Goal: Submit feedback/report problem

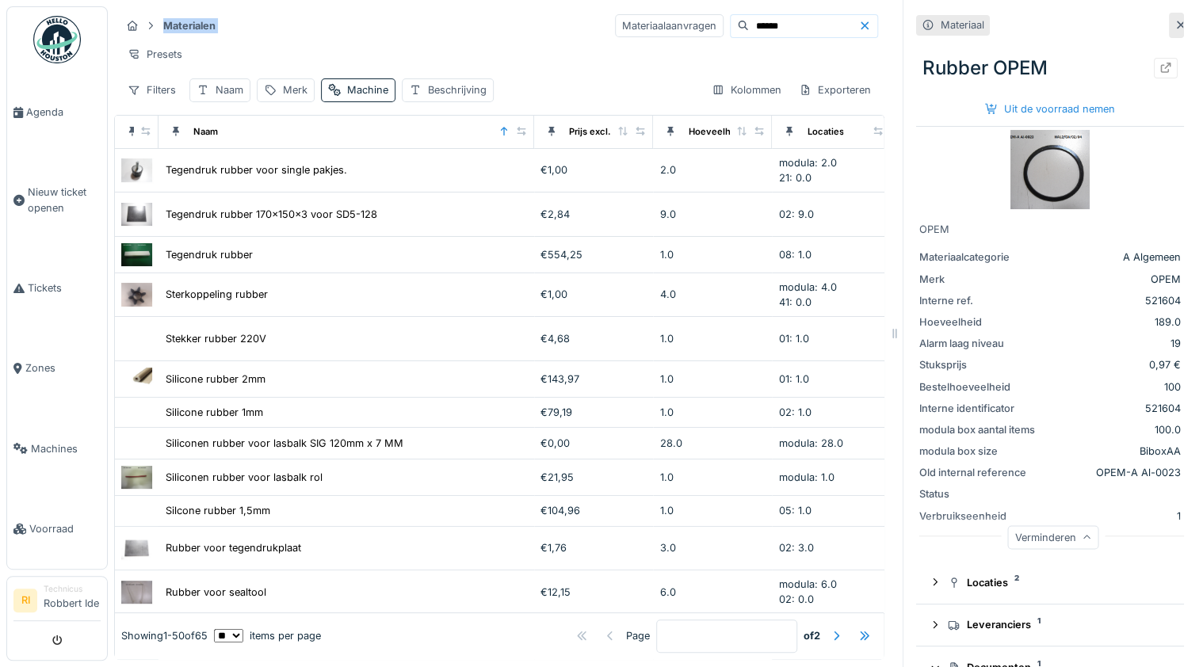
click at [466, 36] on div "Materialen Materiaalaanvragen ****** Presets Filters Naam Merk Machine Beschrij…" at bounding box center [499, 57] width 770 height 102
click at [54, 33] on img at bounding box center [57, 40] width 48 height 48
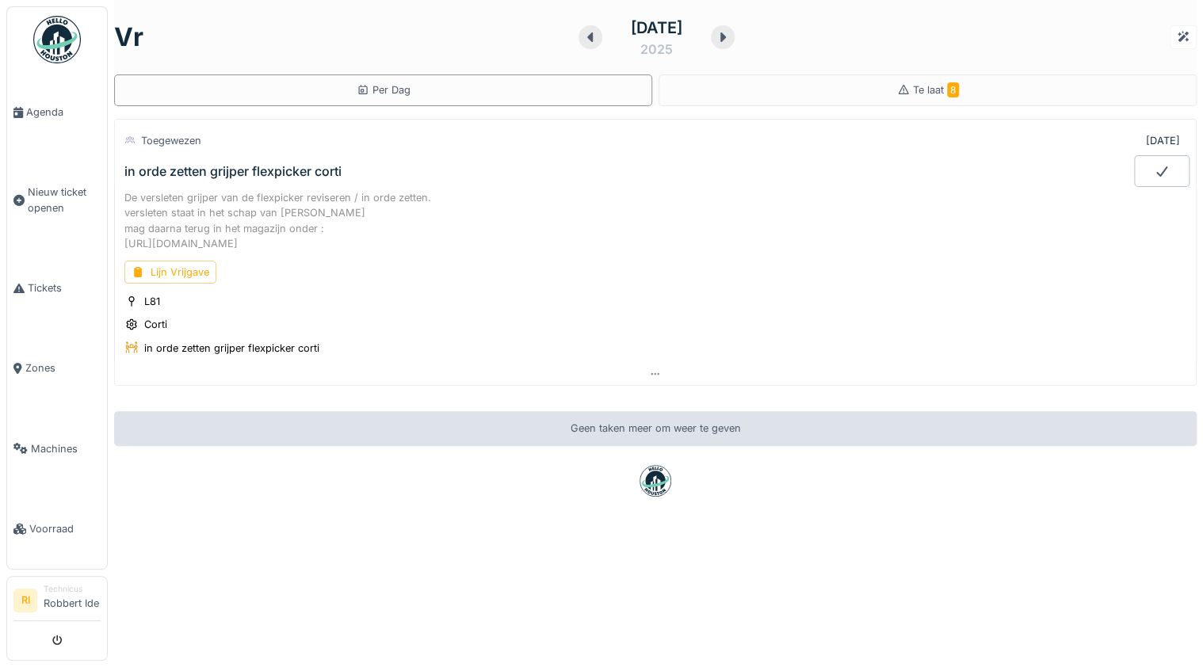
click at [906, 73] on div "vr 19 september 2025 Per Dag Te laat 8" at bounding box center [655, 53] width 1083 height 106
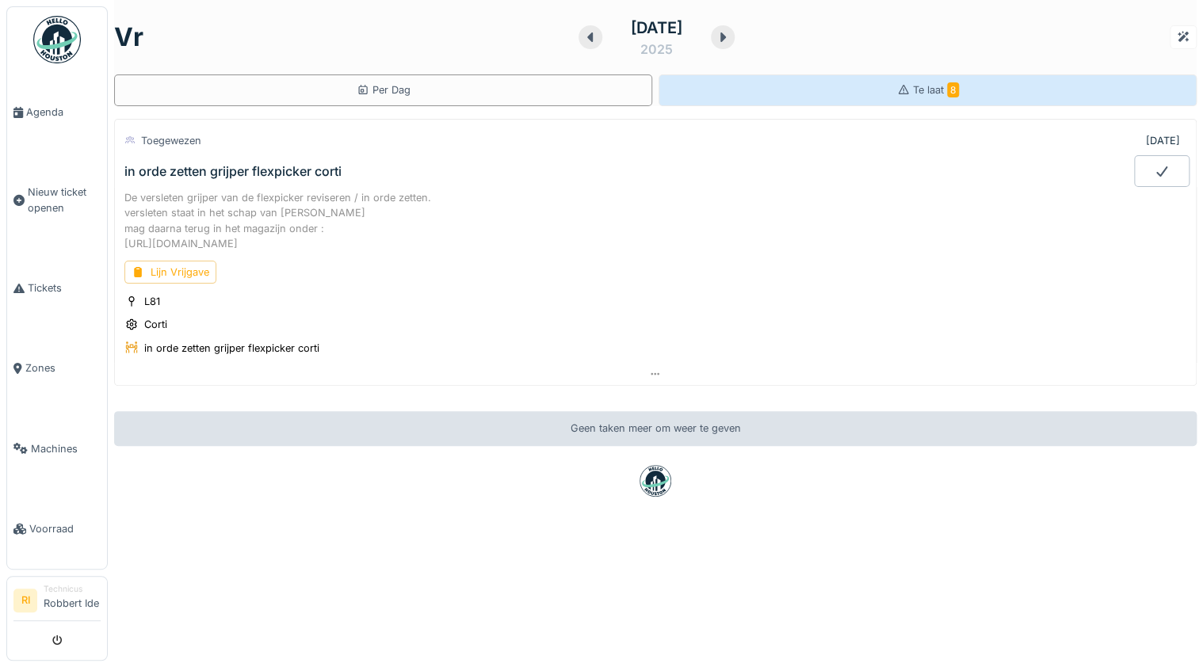
click at [859, 97] on div "Te laat 8" at bounding box center [928, 91] width 538 height 32
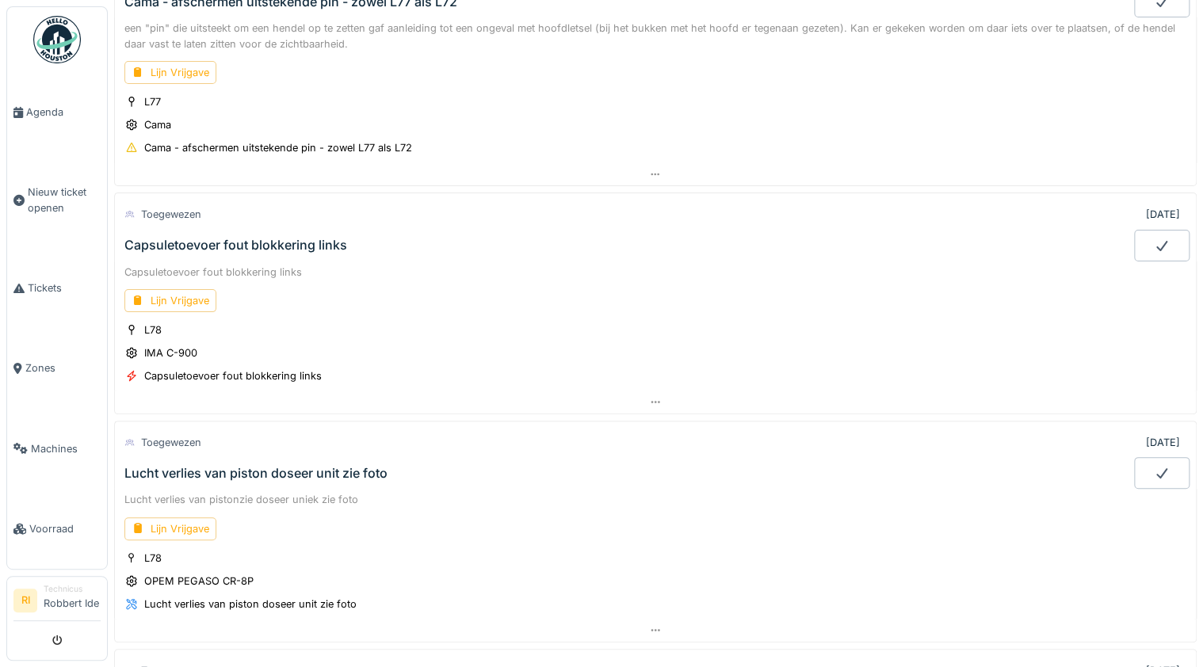
scroll to position [1078, 0]
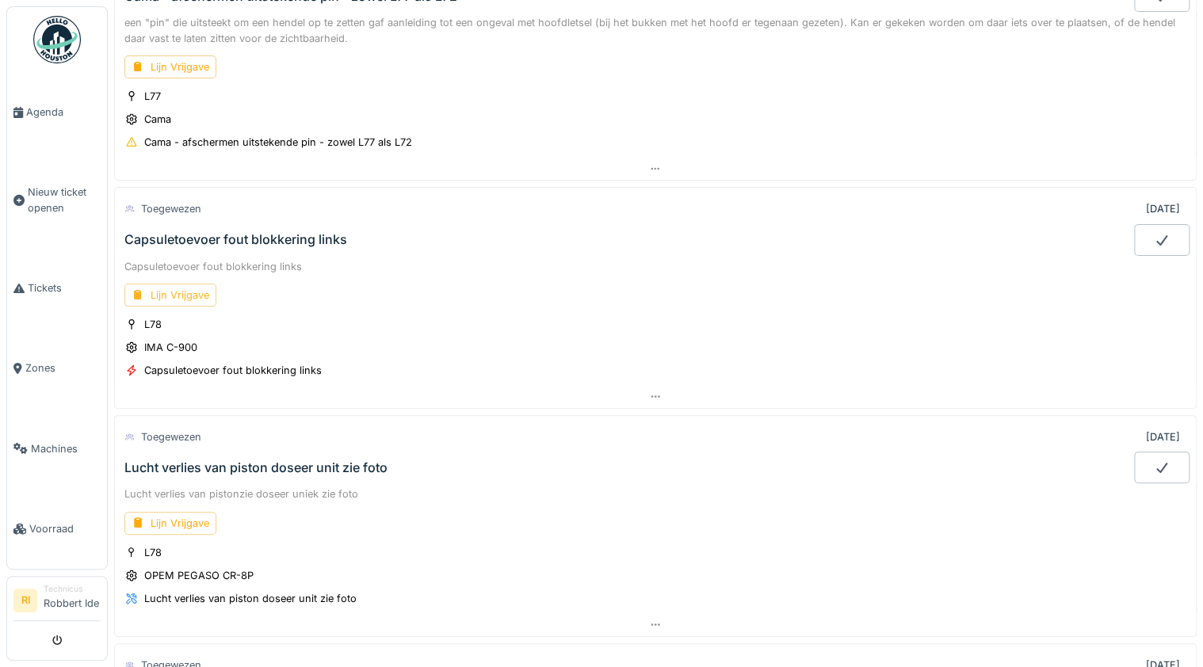
click at [174, 289] on div "Lijn Vrijgave" at bounding box center [170, 295] width 92 height 23
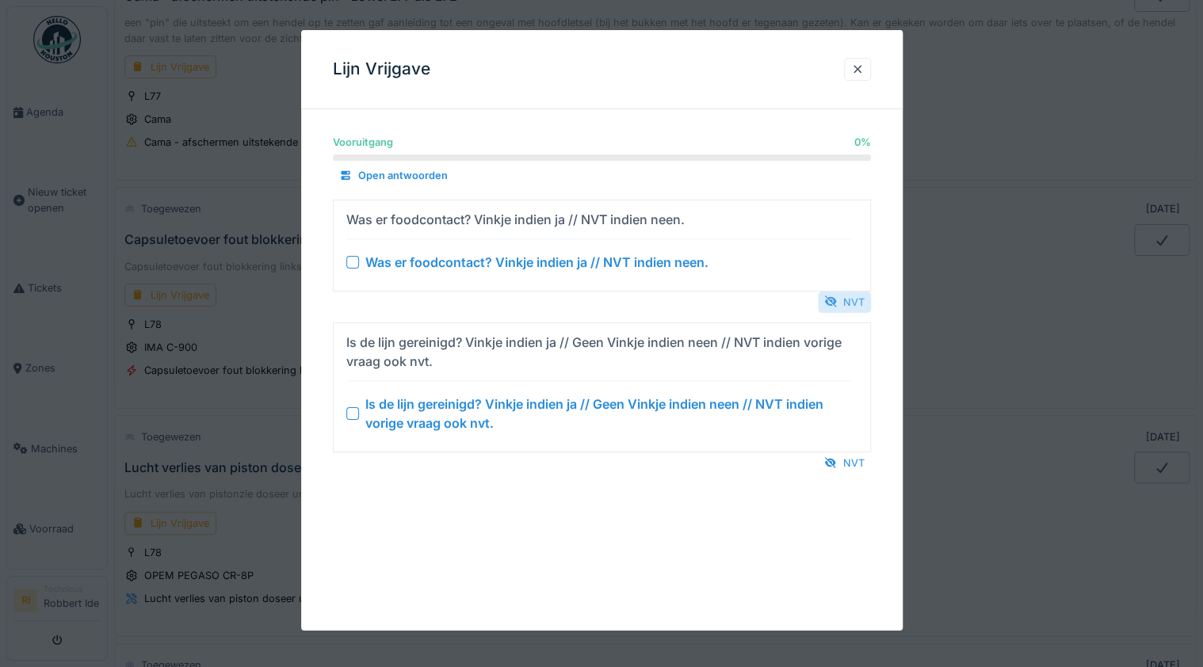
click at [847, 308] on div "NVT" at bounding box center [844, 301] width 53 height 21
click at [851, 469] on div "NVT" at bounding box center [844, 463] width 53 height 21
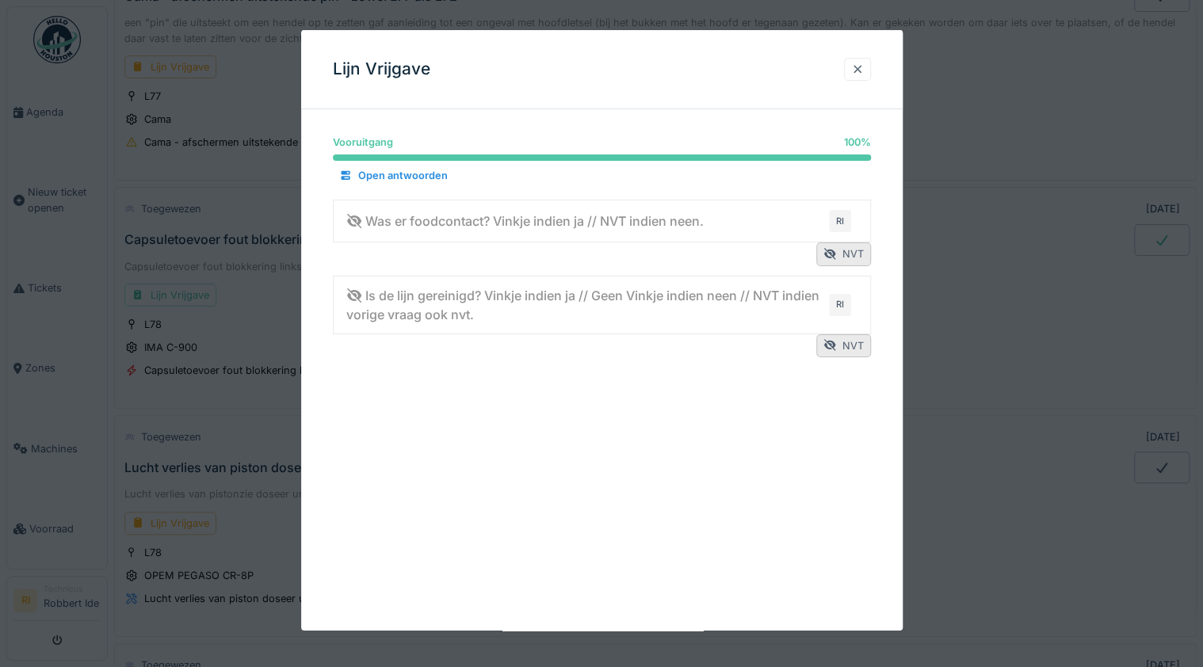
click at [855, 69] on div at bounding box center [857, 69] width 13 height 15
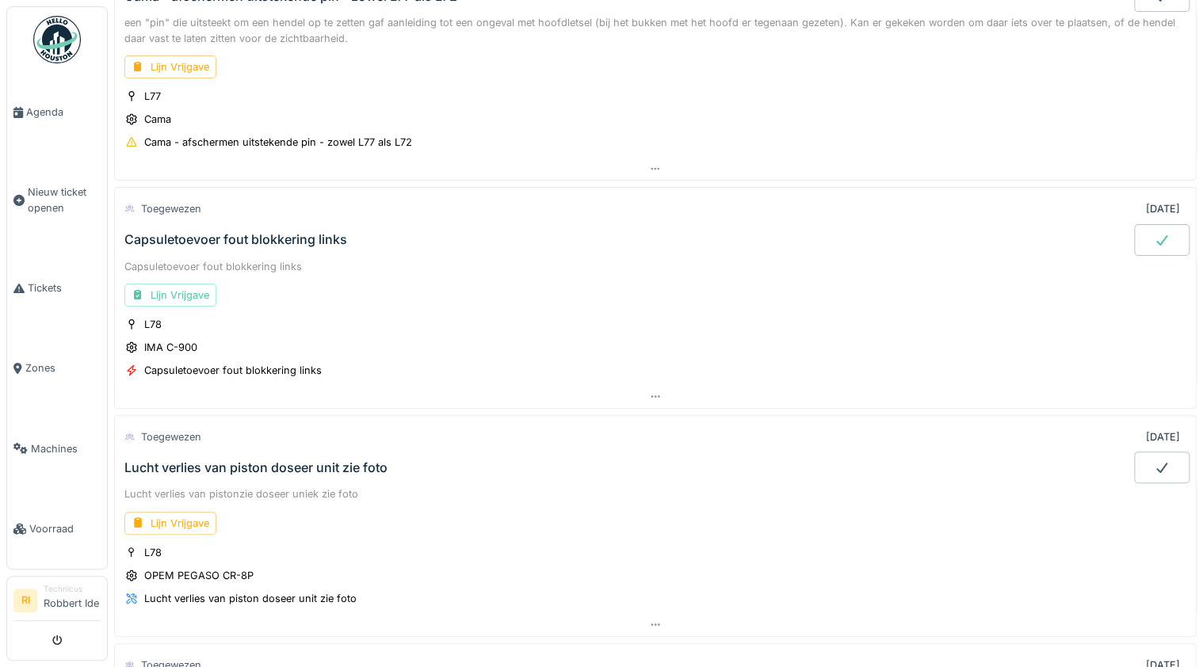
click at [1134, 231] on div at bounding box center [1161, 240] width 55 height 32
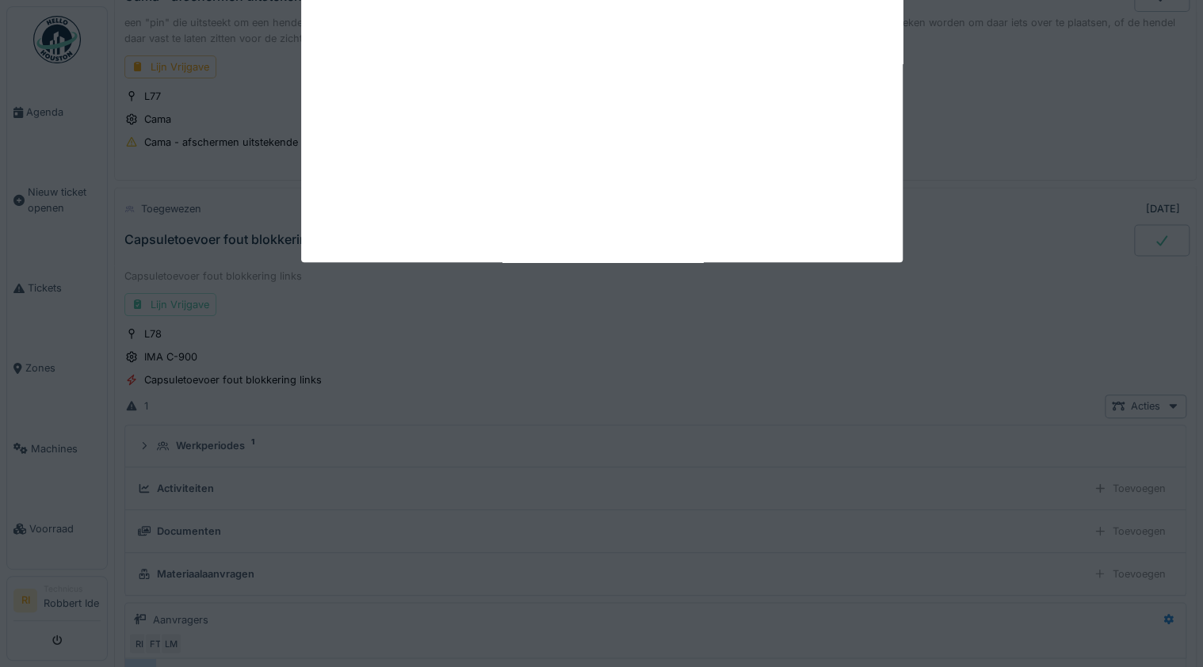
scroll to position [1192, 0]
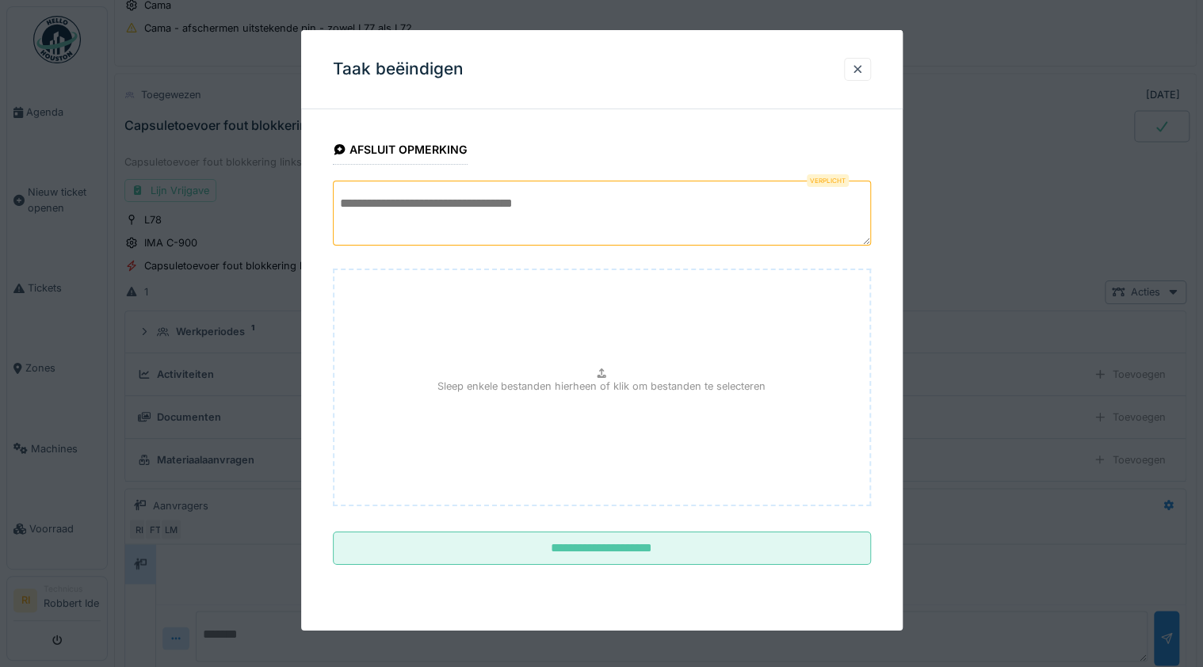
click at [521, 201] on textarea at bounding box center [602, 213] width 538 height 65
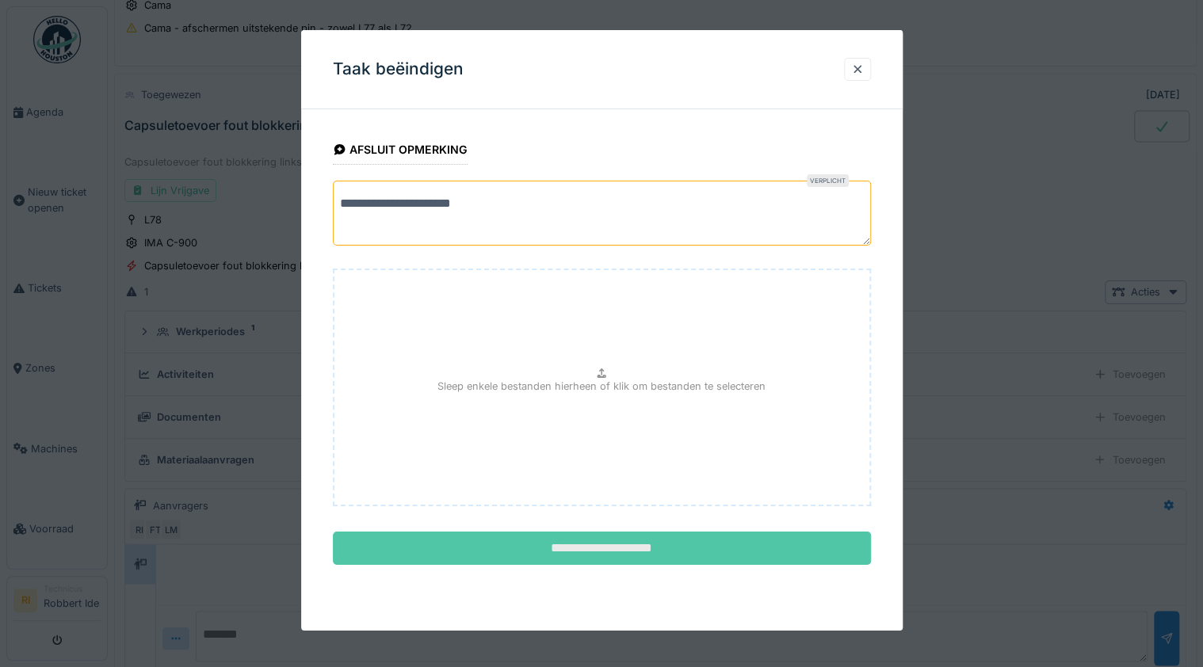
type textarea "**********"
click at [575, 542] on input "**********" at bounding box center [602, 548] width 538 height 33
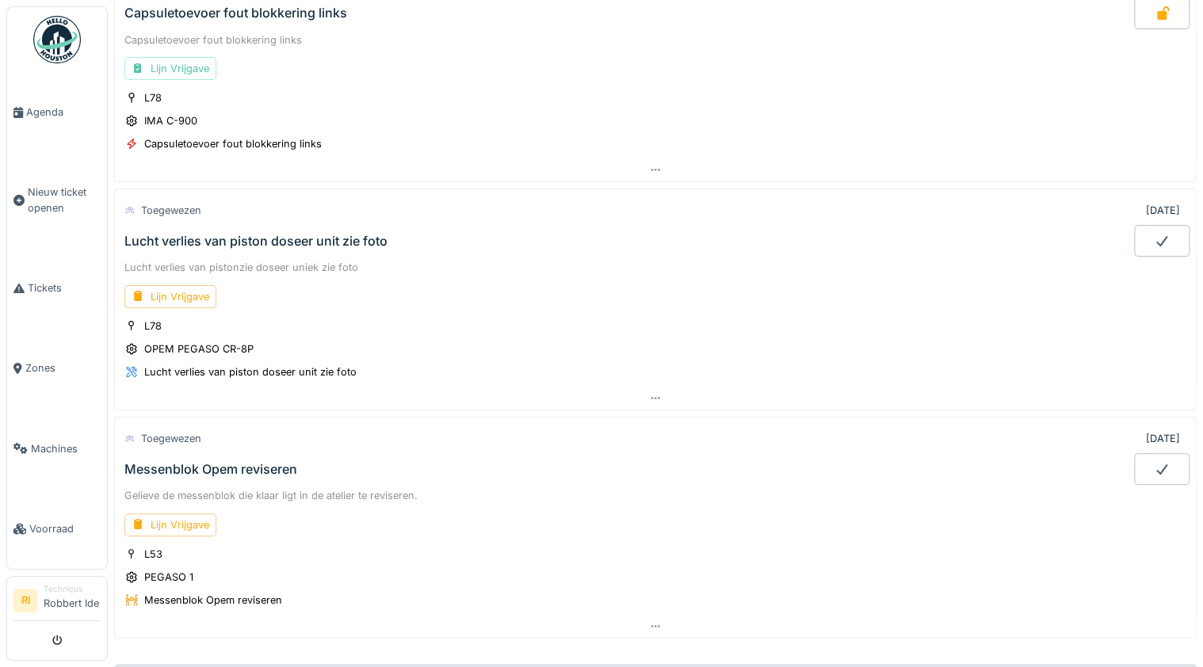
scroll to position [1319, 0]
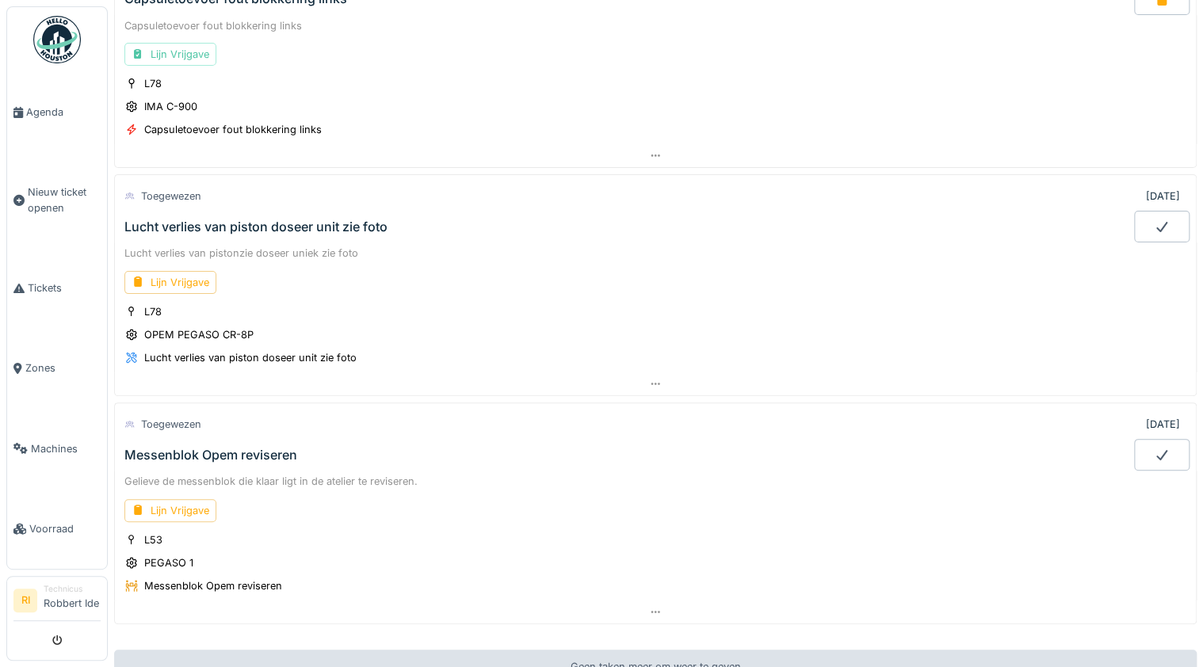
click at [526, 254] on div "Lucht verlies van pistonzie doseer uniek zie foto Lijn Vrijgave L78 OPEM PEGASO…" at bounding box center [655, 308] width 1083 height 130
click at [380, 211] on div "Lucht verlies van piston doseer unit zie foto" at bounding box center [627, 227] width 1013 height 32
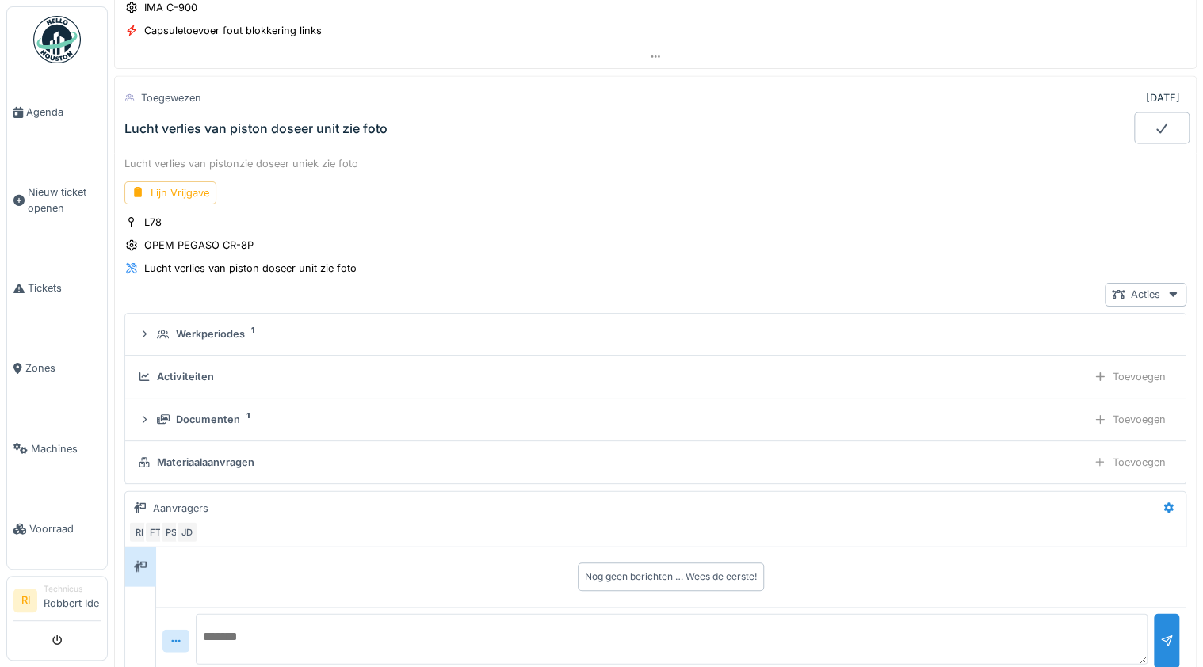
scroll to position [1419, 0]
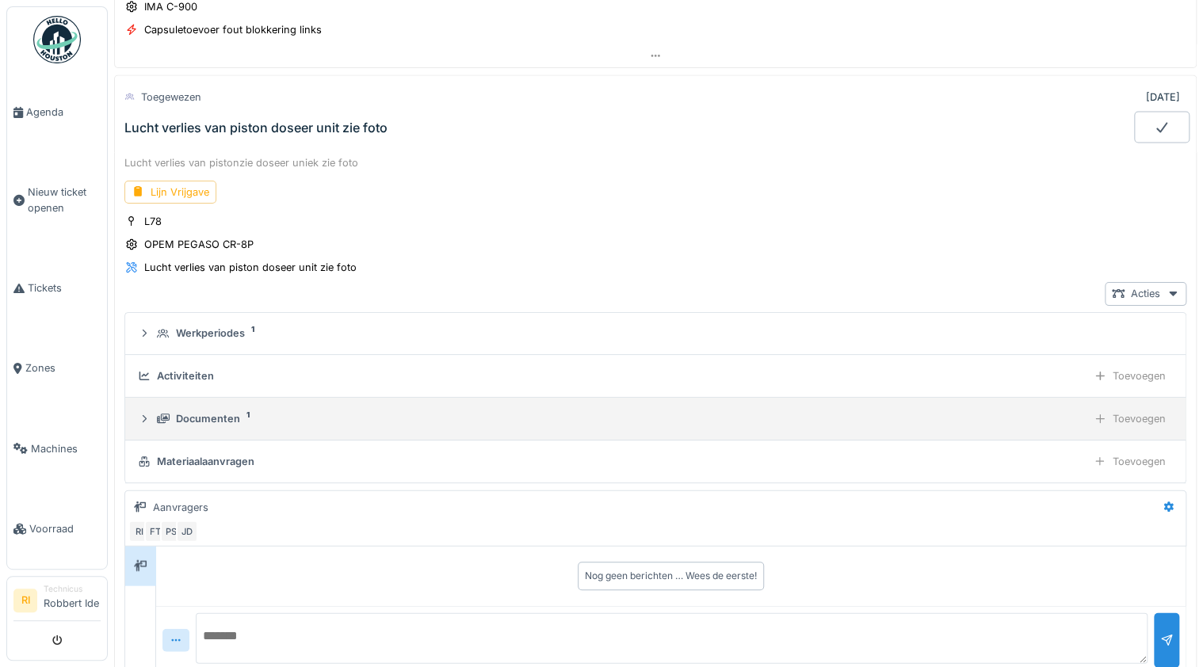
click at [217, 411] on div "Documenten" at bounding box center [208, 418] width 64 height 15
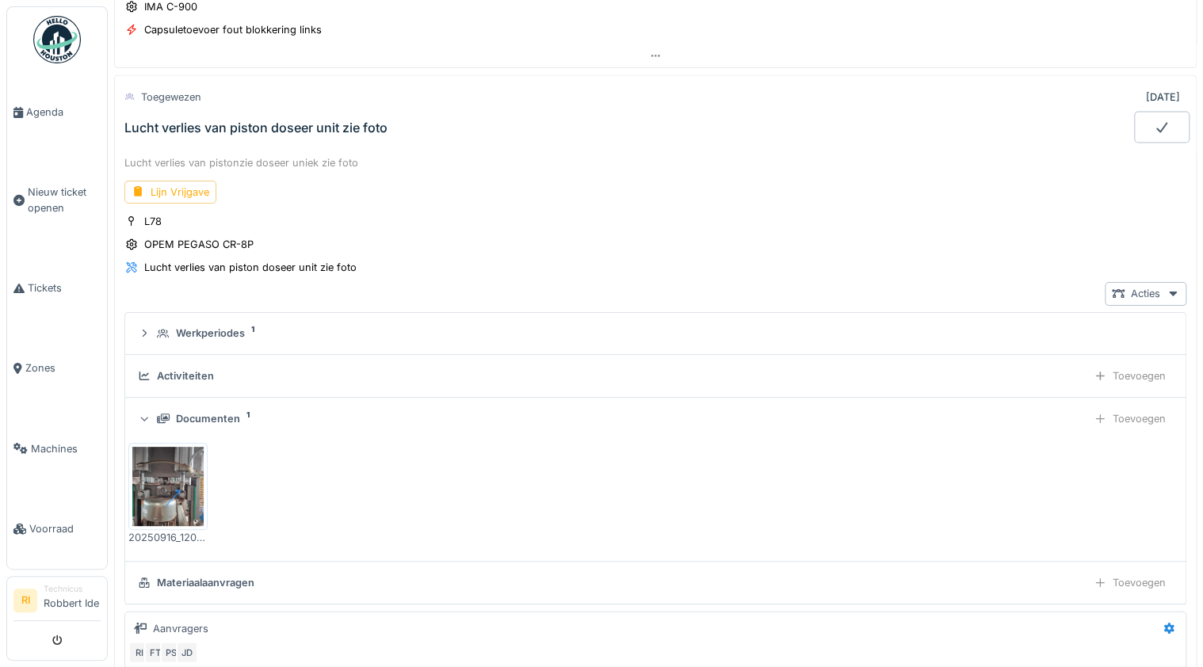
click at [184, 447] on img at bounding box center [167, 486] width 71 height 79
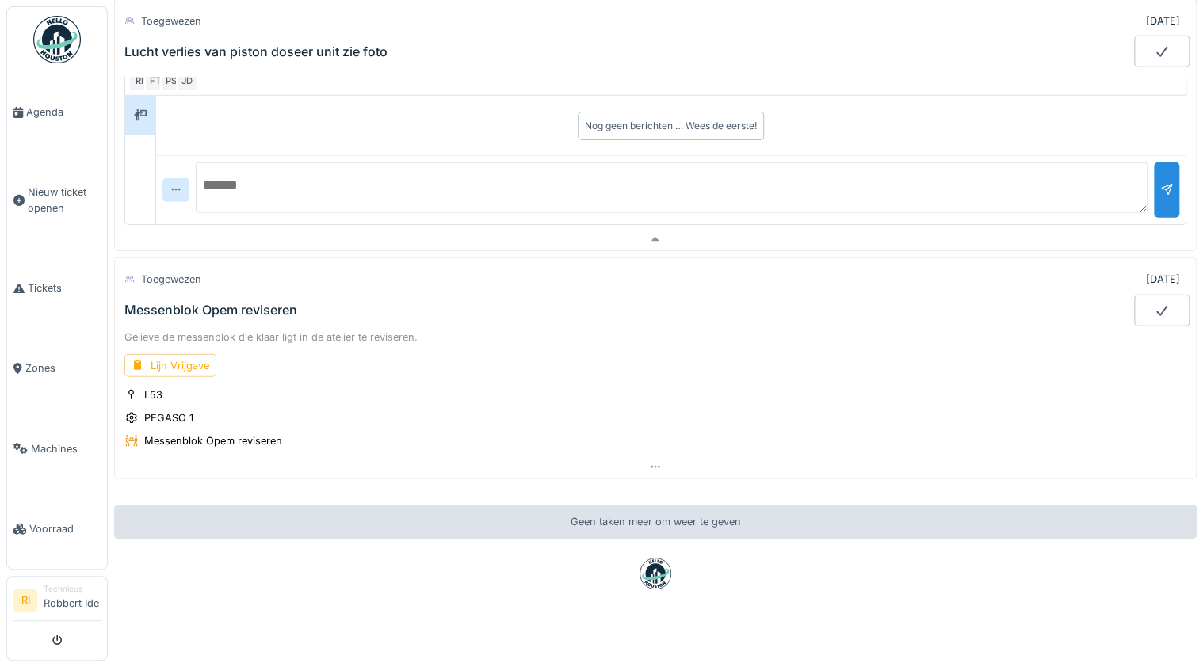
scroll to position [1991, 0]
click at [29, 533] on span "Voorraad" at bounding box center [64, 529] width 71 height 15
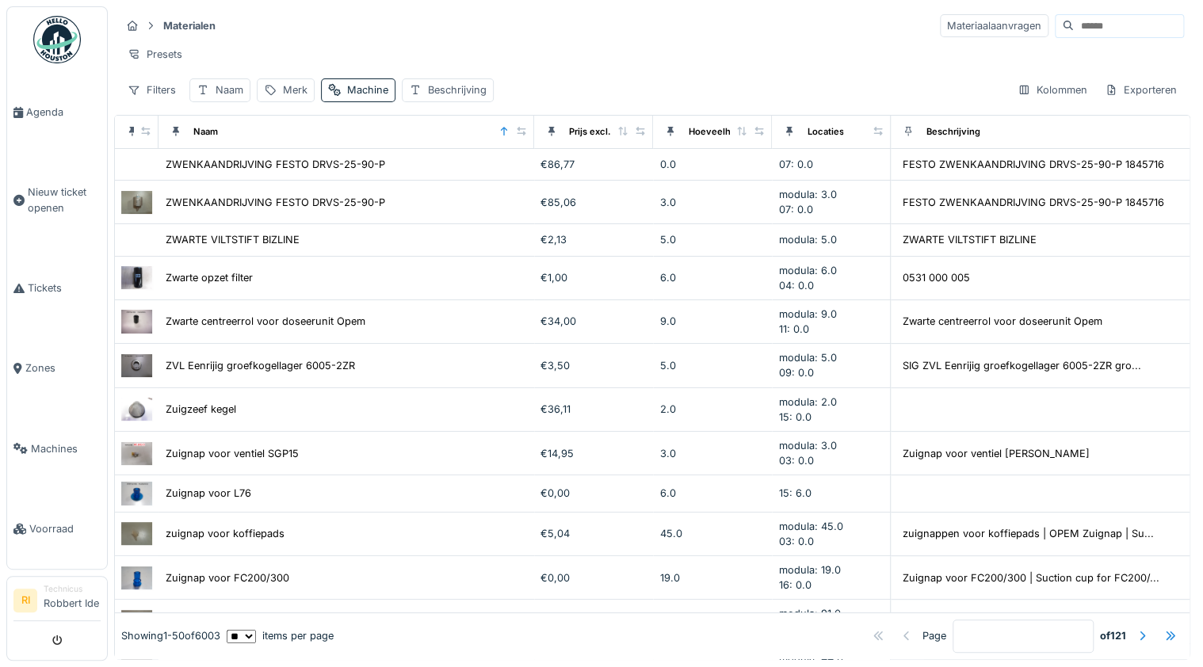
click at [1074, 26] on input at bounding box center [1128, 26] width 109 height 22
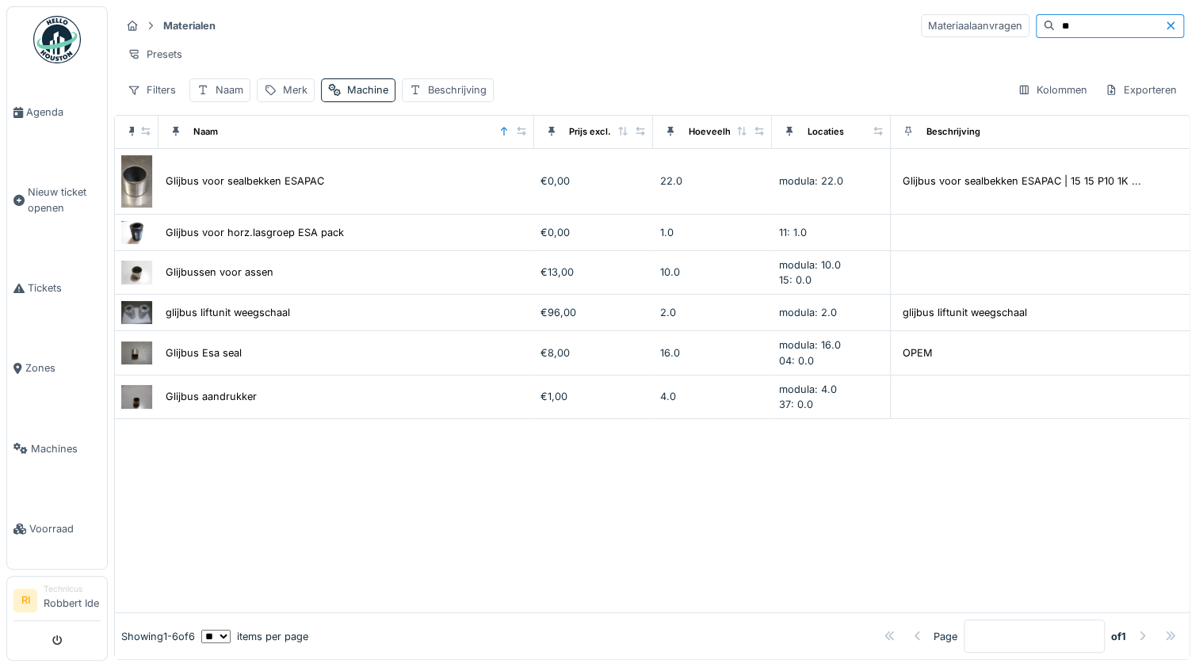
type input "*"
